Goal: Transaction & Acquisition: Purchase product/service

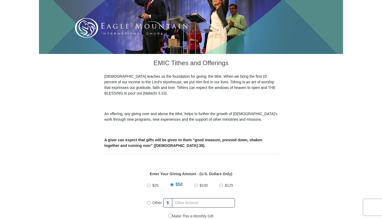
scroll to position [151, 0]
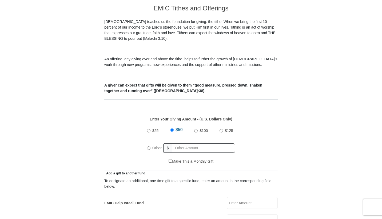
click at [150, 146] on input "Other" at bounding box center [148, 147] width 3 height 3
radio input "true"
click at [183, 143] on input "text" at bounding box center [204, 147] width 61 height 9
type input "500.00"
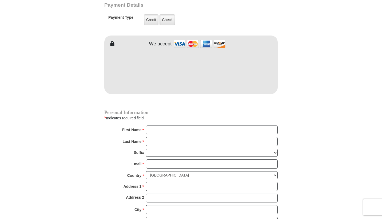
scroll to position [489, 0]
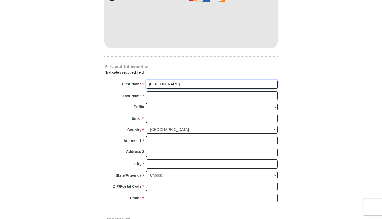
type input "Bertha"
type input "Todd"
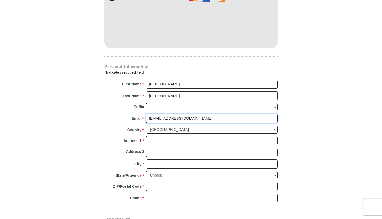
type input "kraftybert@gmail.com"
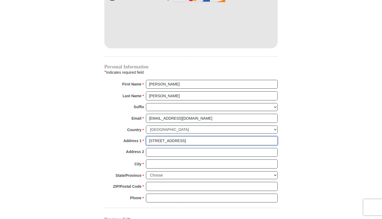
type input "165 Hawksbill Ln"
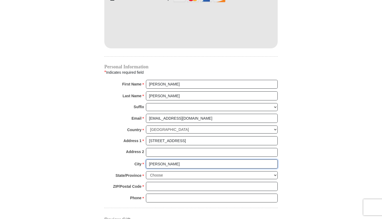
type input "Rhome"
select select "TX"
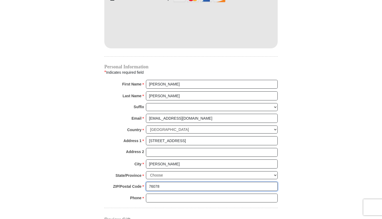
type input "76078"
click at [219, 194] on div "Phone * * Please enter Phone Number Please enter Phone" at bounding box center [191, 200] width 174 height 12
type input "3252384538"
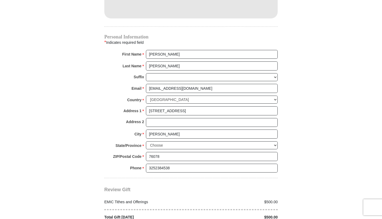
scroll to position [559, 0]
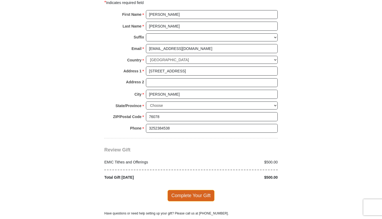
click at [203, 190] on span "Complete Your Gift" at bounding box center [191, 195] width 47 height 11
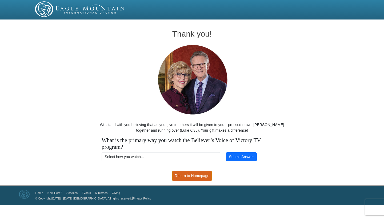
click at [191, 178] on link "Return to Homepage" at bounding box center [192, 176] width 40 height 10
